Goal: Information Seeking & Learning: Learn about a topic

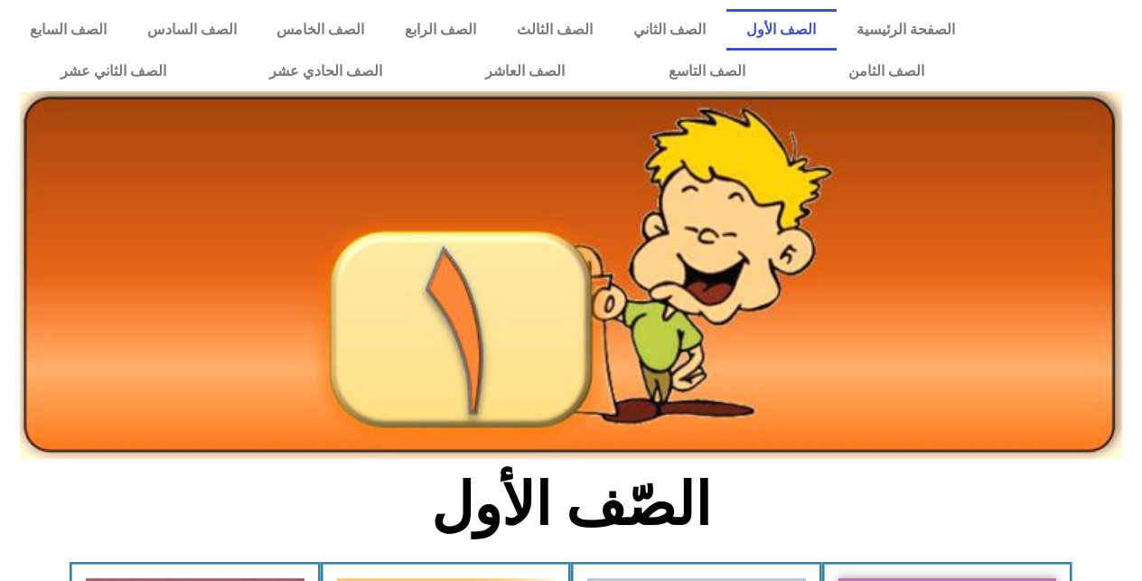
scroll to position [434, 0]
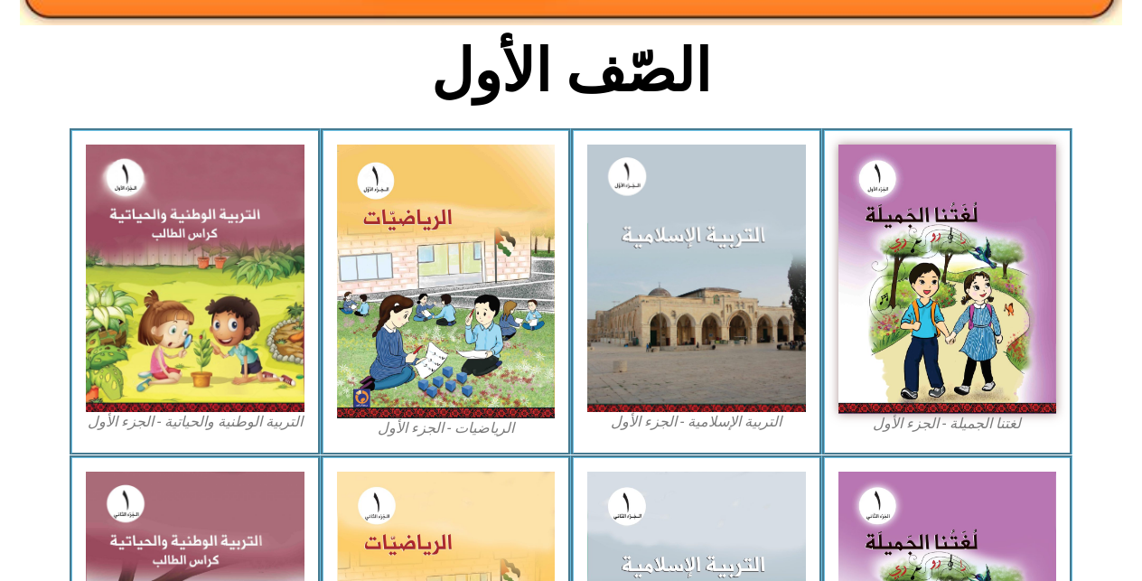
click at [801, 212] on img at bounding box center [696, 278] width 219 height 267
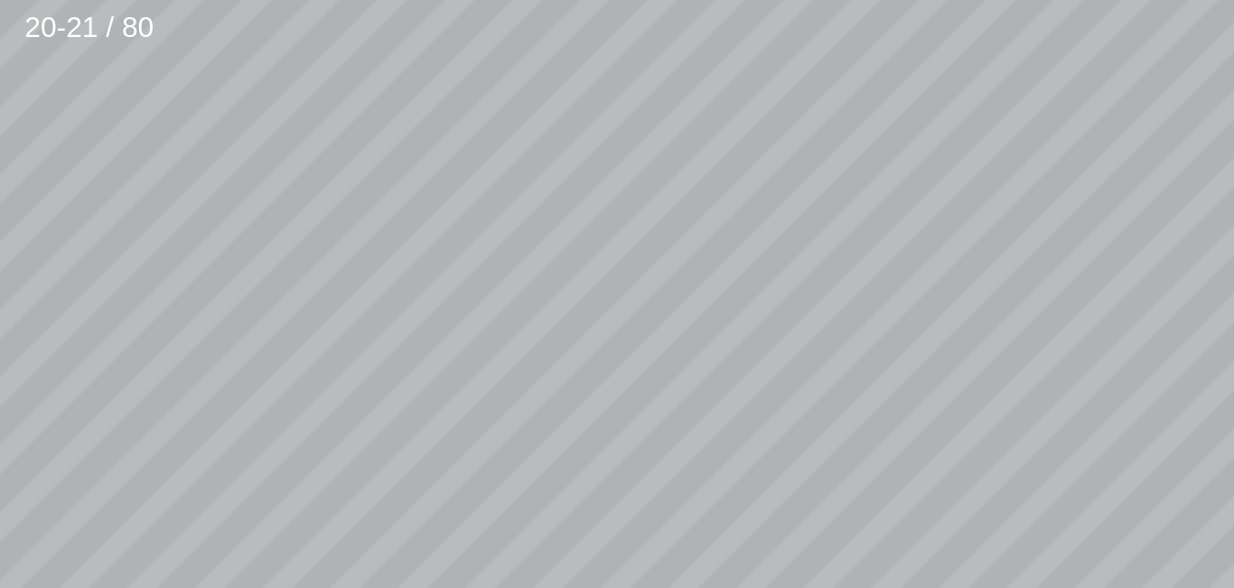
scroll to position [335, -653]
